Goal: Task Accomplishment & Management: Use online tool/utility

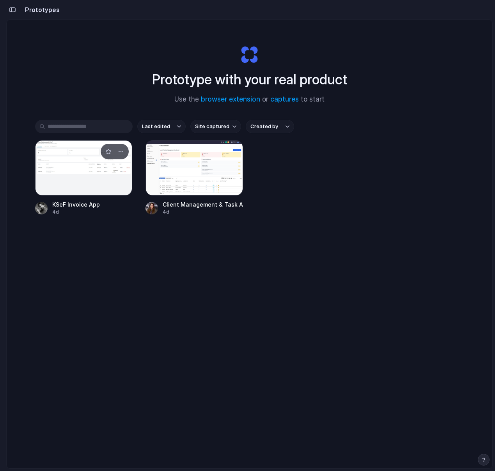
click at [75, 159] on div at bounding box center [84, 167] width 98 height 55
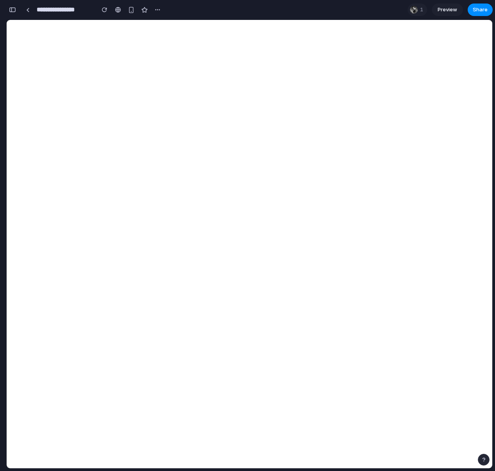
select select "***"
select select "*********"
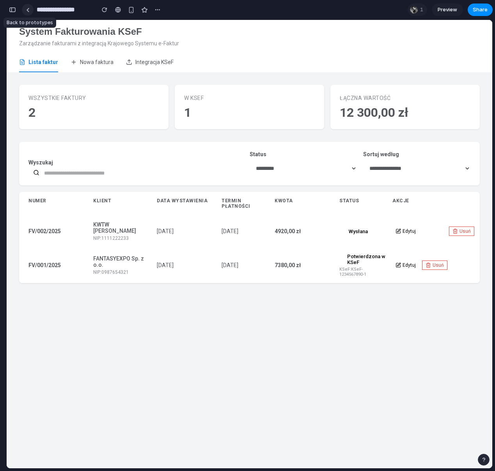
click at [29, 12] on link at bounding box center [28, 10] width 12 height 12
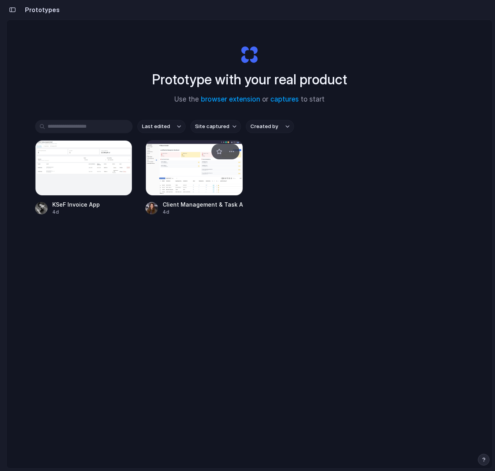
click at [189, 166] on div at bounding box center [195, 167] width 98 height 55
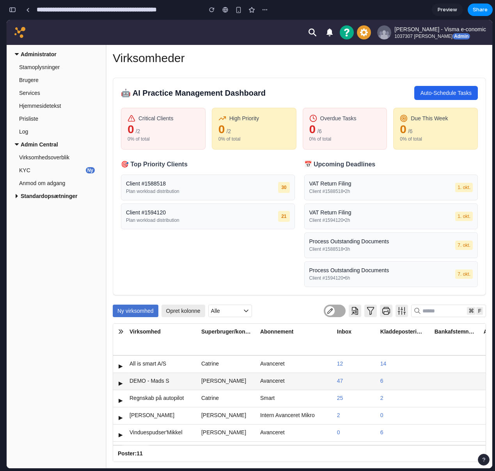
scroll to position [0, 113]
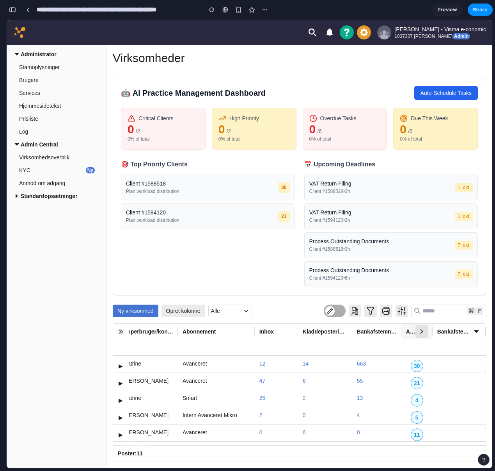
click at [424, 332] on icon "button" at bounding box center [421, 331] width 9 height 9
click at [406, 333] on span "AI Priority" at bounding box center [410, 332] width 9 height 8
drag, startPoint x: 433, startPoint y: 328, endPoint x: 430, endPoint y: 331, distance: 4.5
click at [430, 331] on tr "Aftalenr Virksomhed Superbruger/kontakt Abonnement Inbox Kladdeposteringer Bank…" at bounding box center [243, 340] width 486 height 32
click at [277, 244] on div "🎯 Top Priority Clients Client # 1588518 Plan workload distribution 30 Client # …" at bounding box center [208, 223] width 174 height 128
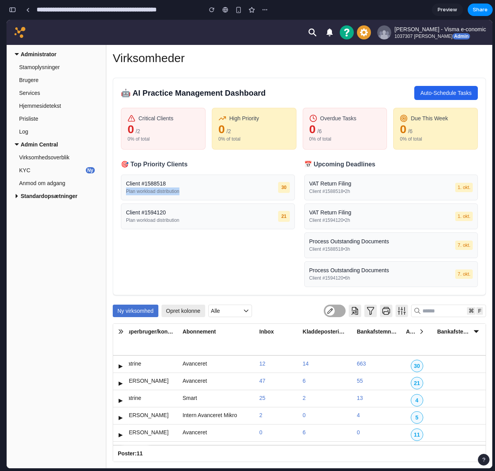
drag, startPoint x: 123, startPoint y: 192, endPoint x: 223, endPoint y: 188, distance: 99.3
click at [219, 188] on div "Client # 1588518 Plan workload distribution 30" at bounding box center [208, 187] width 174 height 26
click at [223, 188] on div "Client # 1588518 Plan workload distribution 30" at bounding box center [208, 187] width 174 height 26
click at [417, 331] on icon "button" at bounding box center [421, 331] width 9 height 9
click at [410, 331] on span "AI Priority" at bounding box center [410, 332] width 9 height 8
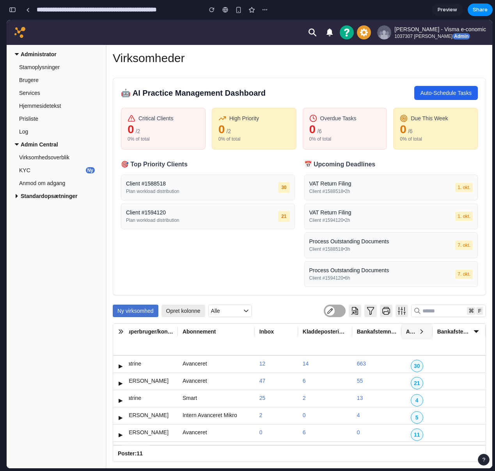
click at [406, 332] on span "AI Priority" at bounding box center [410, 332] width 9 height 8
click at [408, 332] on span "AI Priority" at bounding box center [410, 332] width 9 height 8
click at [282, 269] on div "🎯 Top Priority Clients Client # 1588518 Plan workload distribution 30 Client # …" at bounding box center [208, 223] width 174 height 128
click at [449, 91] on button "Auto-Schedule Tasks" at bounding box center [447, 93] width 64 height 14
click at [459, 9] on link "Preview" at bounding box center [447, 10] width 31 height 12
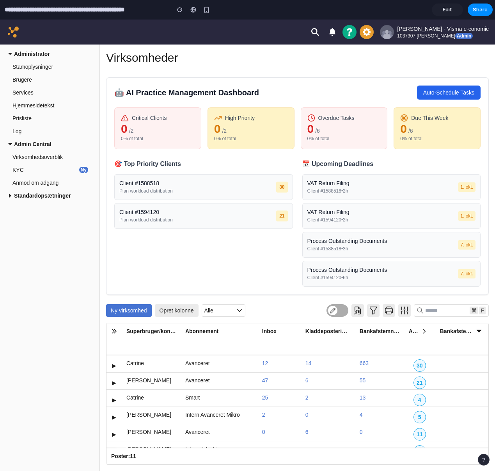
scroll to position [0, 103]
click at [454, 8] on link "Edit" at bounding box center [447, 10] width 31 height 12
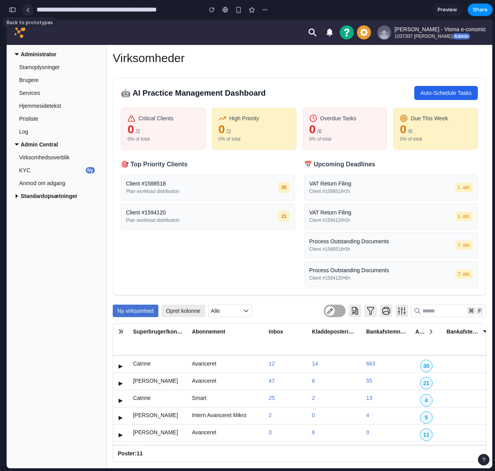
click at [28, 13] on link at bounding box center [28, 10] width 12 height 12
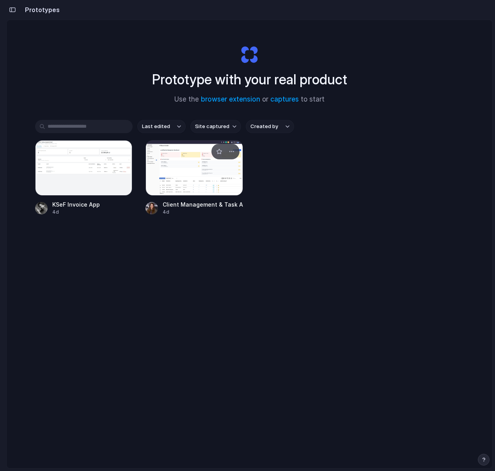
click at [200, 178] on div at bounding box center [195, 167] width 98 height 55
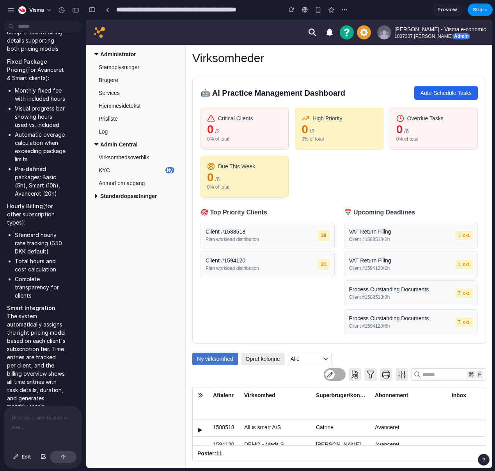
scroll to position [1949, 0]
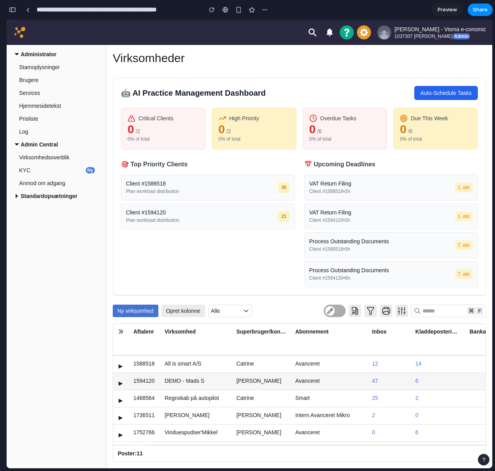
click at [278, 384] on td "[PERSON_NAME]" at bounding box center [261, 381] width 59 height 17
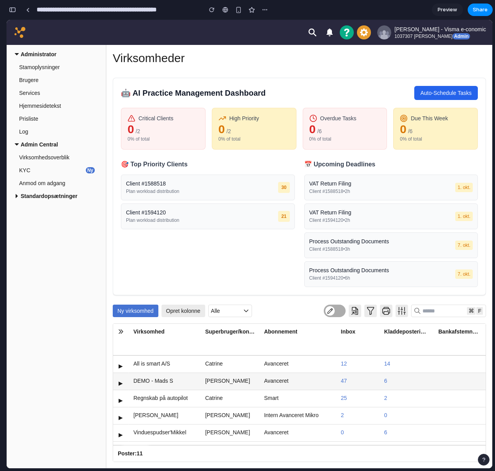
scroll to position [0, 144]
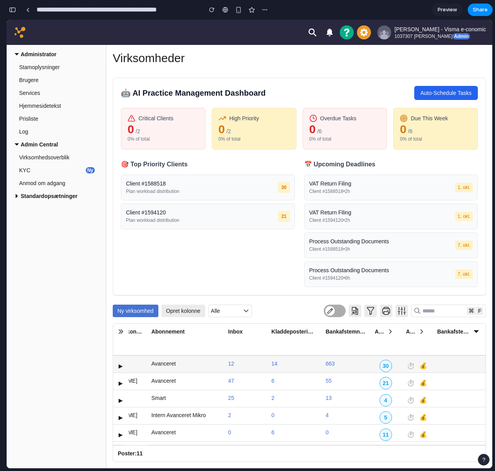
click at [425, 364] on button "💰" at bounding box center [423, 366] width 11 height 12
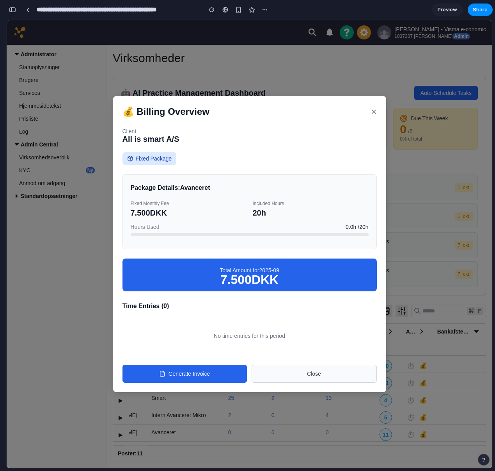
click at [207, 375] on button "Generate Invoice" at bounding box center [185, 374] width 125 height 18
click at [274, 280] on div "7.500 DKK" at bounding box center [249, 280] width 239 height 8
click at [447, 252] on div "💰 Billing Overview × Client All is smart A/S Fixed Package Package Details: Ava…" at bounding box center [250, 244] width 486 height 448
click at [369, 112] on div "💰 Billing Overview ×" at bounding box center [250, 111] width 255 height 12
click at [375, 111] on button "×" at bounding box center [373, 112] width 5 height 8
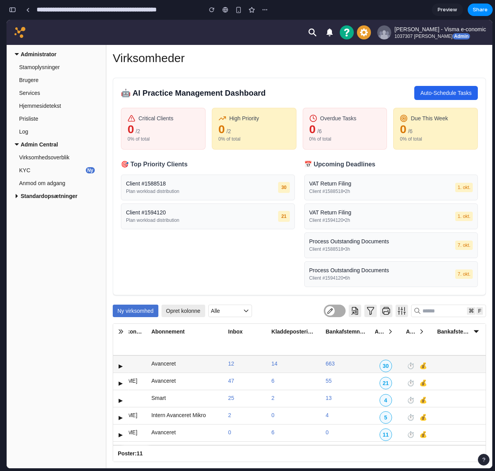
click at [411, 364] on button "⏱️" at bounding box center [411, 366] width 11 height 12
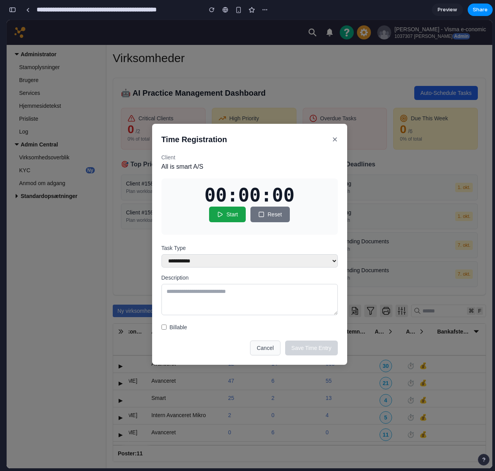
click at [231, 214] on button "Start" at bounding box center [227, 215] width 37 height 16
click at [199, 258] on select "**********" at bounding box center [250, 260] width 176 height 13
click at [202, 293] on textarea at bounding box center [250, 299] width 176 height 31
click at [338, 139] on button "×" at bounding box center [334, 139] width 5 height 8
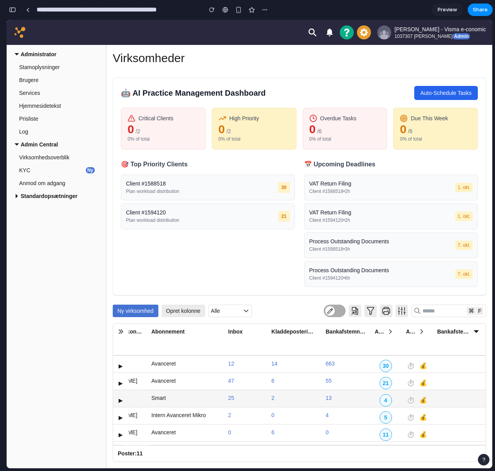
click at [421, 401] on button "💰" at bounding box center [423, 400] width 11 height 12
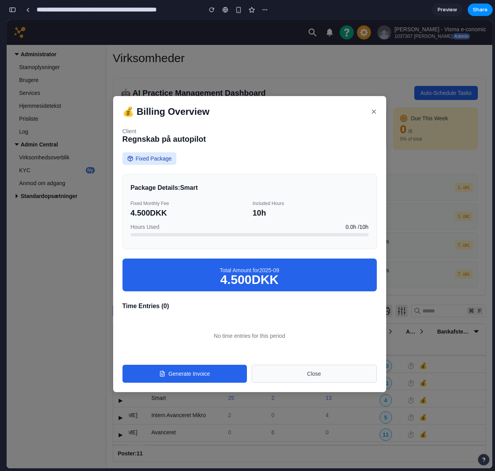
click at [374, 111] on button "×" at bounding box center [373, 112] width 5 height 8
